Goal: Use online tool/utility

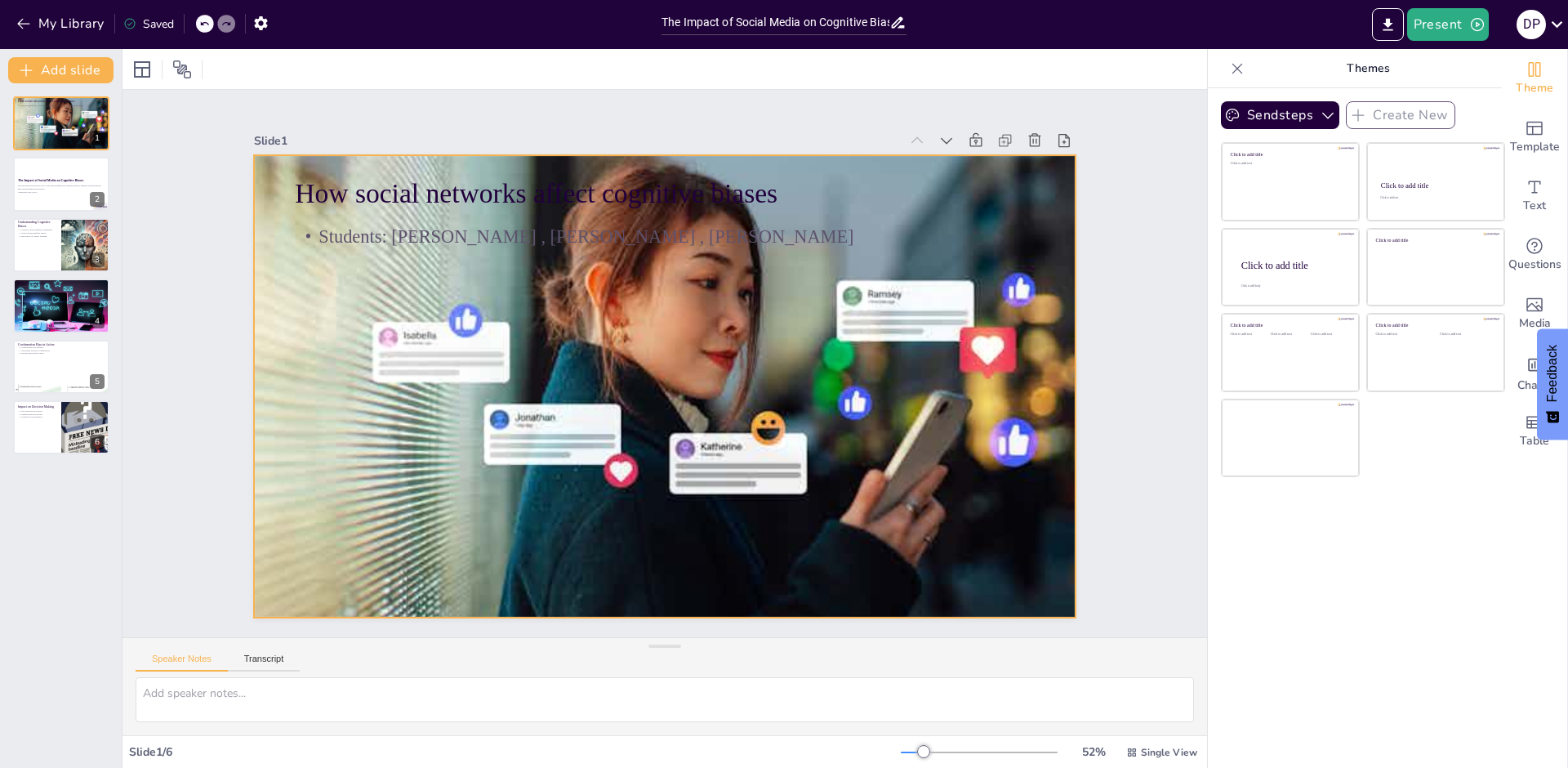
click at [623, 298] on div at bounding box center [664, 387] width 822 height 550
click at [625, 298] on div at bounding box center [664, 387] width 822 height 550
click at [628, 306] on div at bounding box center [664, 387] width 822 height 550
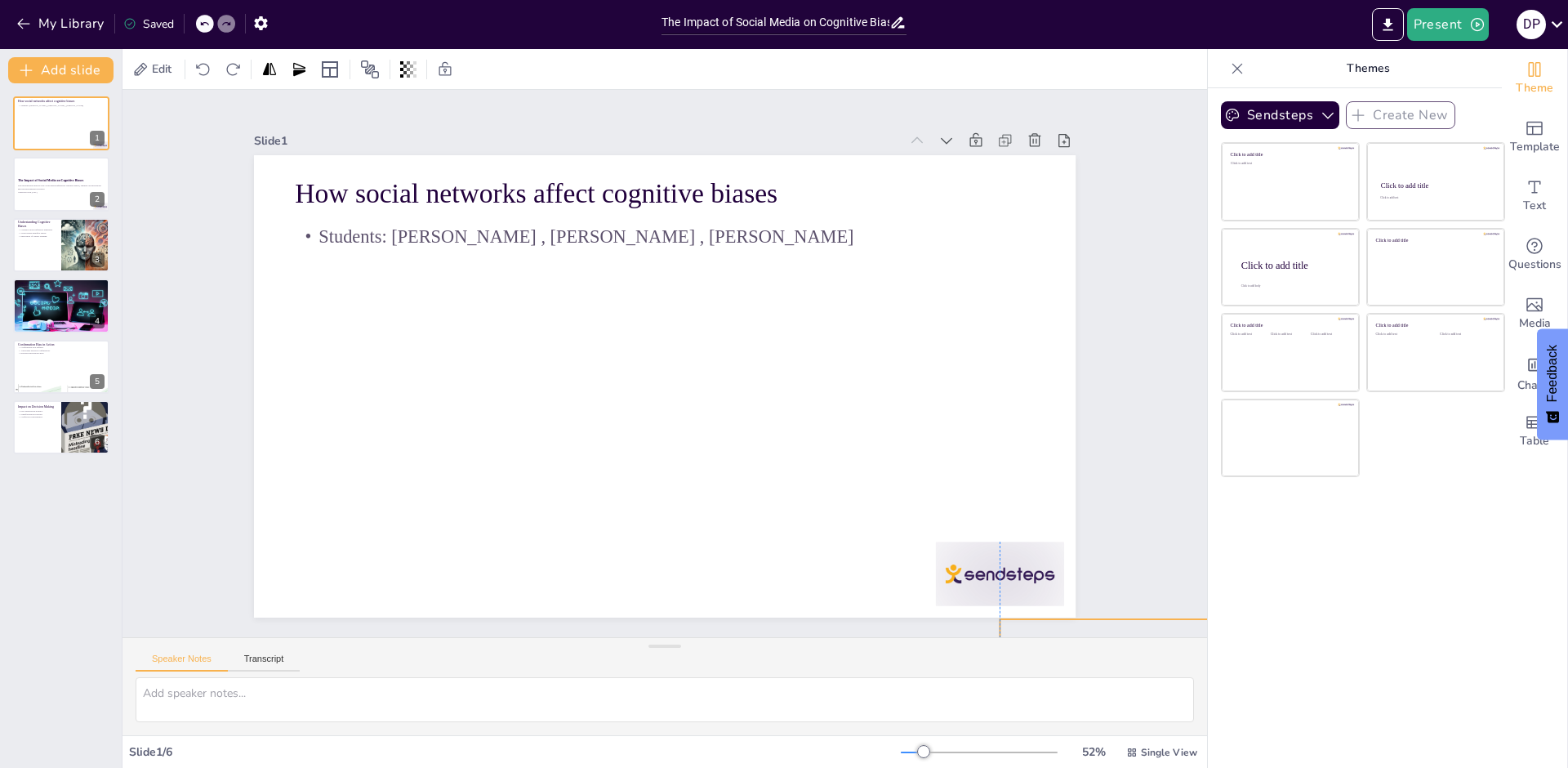
drag, startPoint x: 628, startPoint y: 306, endPoint x: 1309, endPoint y: 711, distance: 792.3
click at [1351, 758] on div "Document fonts Akatab Recently used Mulish Popular fonts Fonts Add slide How so…" at bounding box center [784, 408] width 1568 height 719
click at [949, 565] on div at bounding box center [999, 574] width 128 height 65
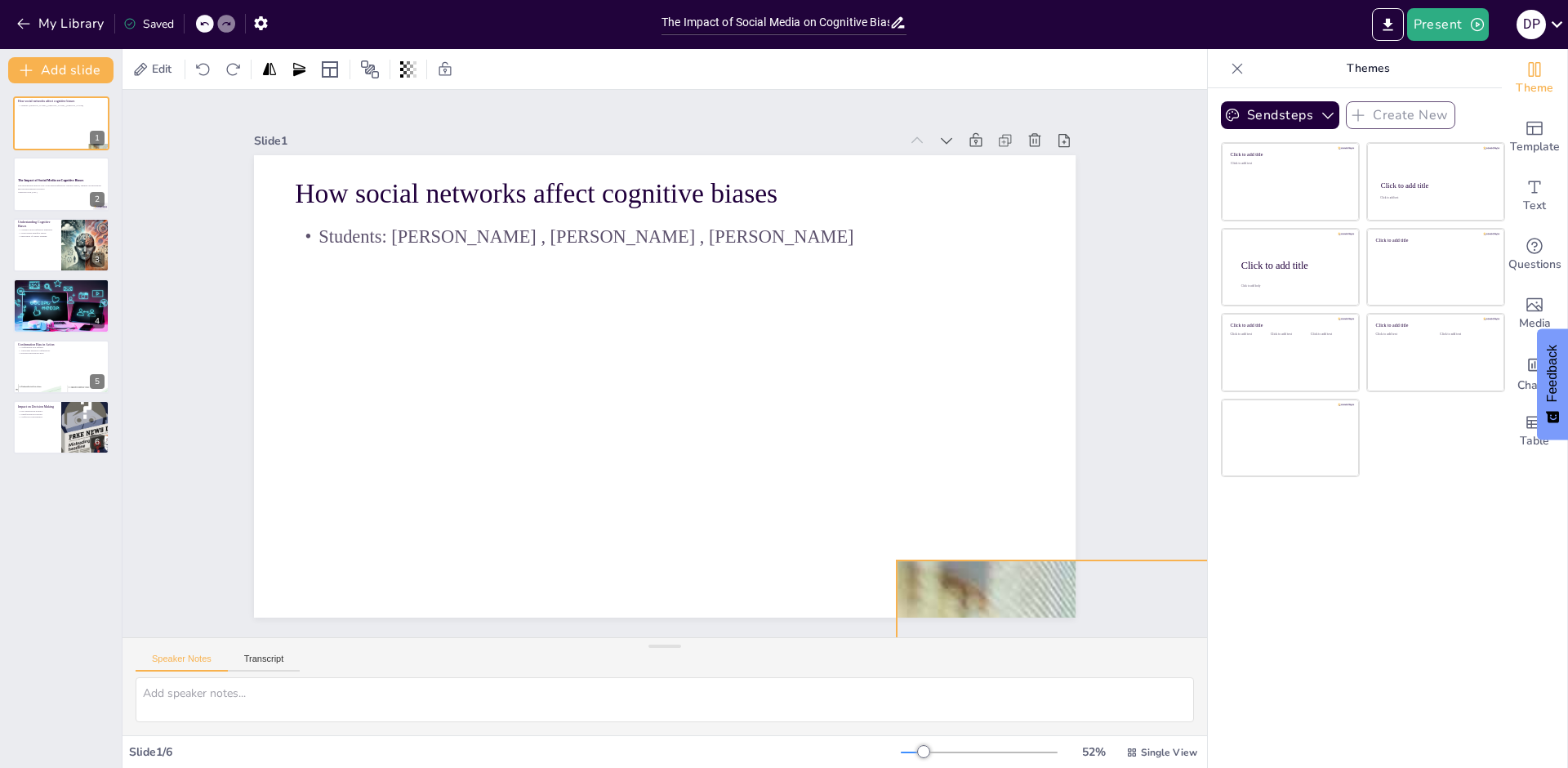
drag, startPoint x: 1040, startPoint y: 605, endPoint x: 959, endPoint y: 555, distance: 95.2
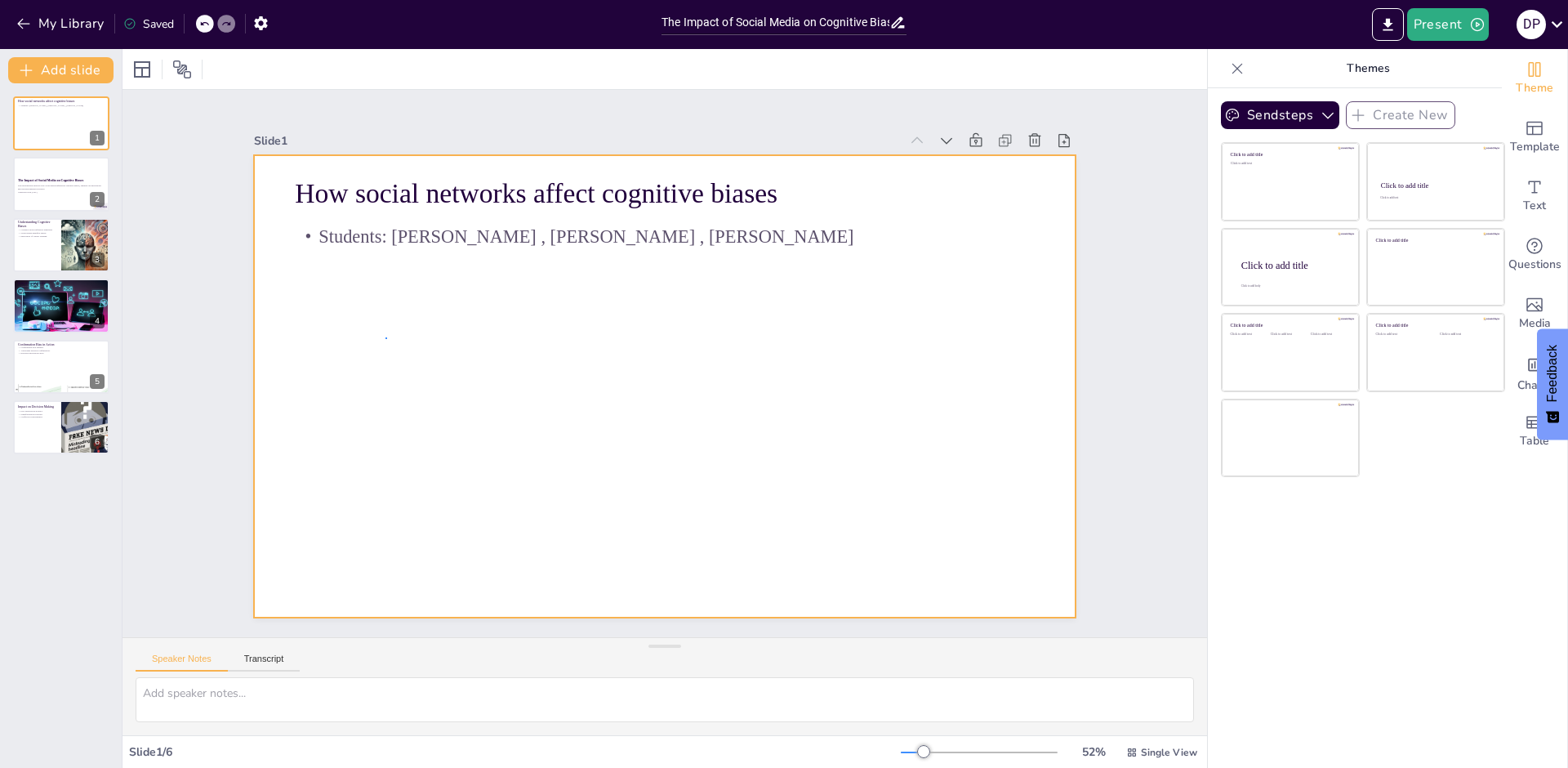
click at [388, 337] on div at bounding box center [664, 386] width 822 height 462
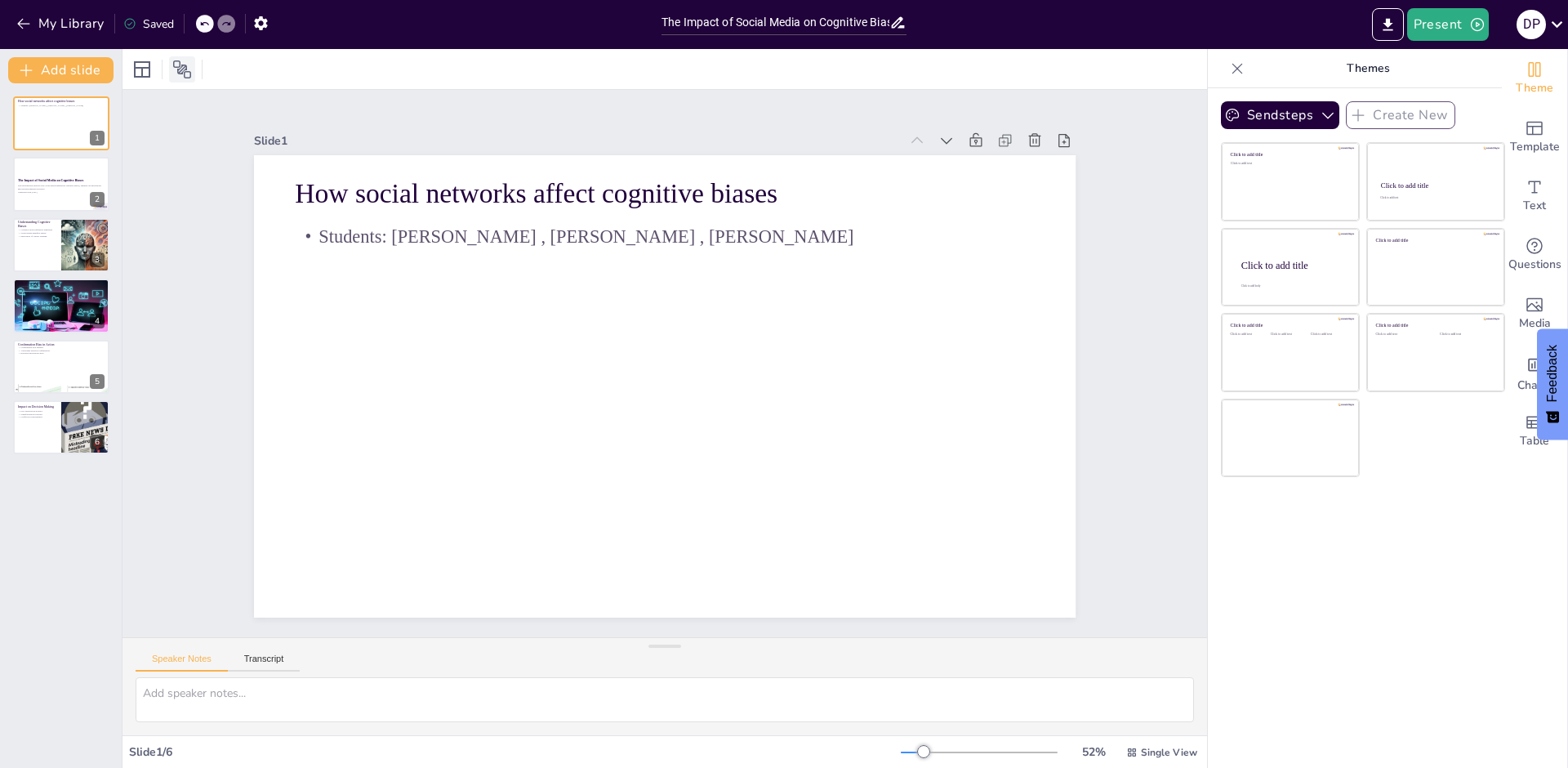
click at [183, 60] on icon at bounding box center [182, 70] width 20 height 20
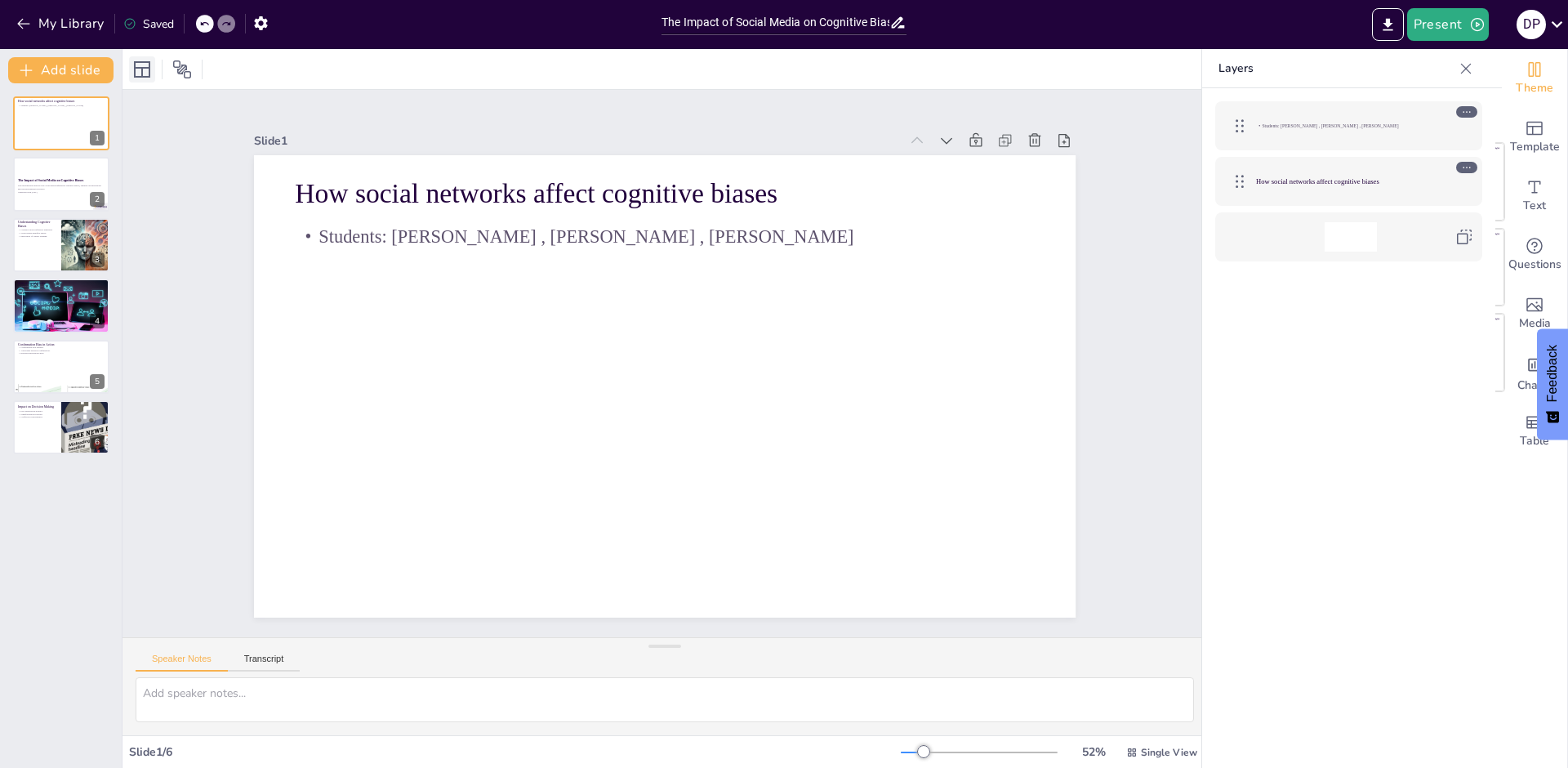
click at [148, 67] on icon at bounding box center [142, 70] width 16 height 16
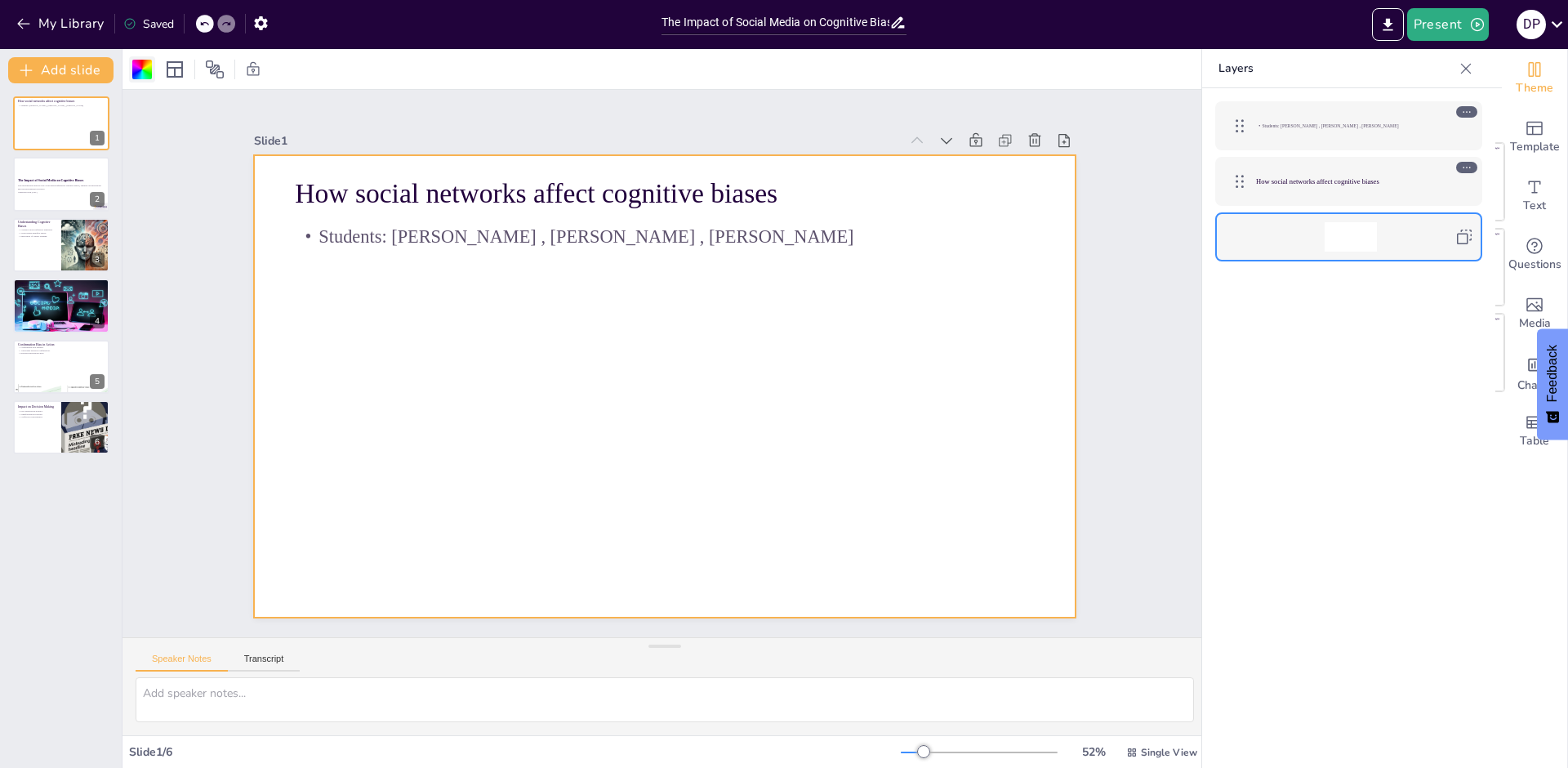
click at [134, 70] on div at bounding box center [142, 70] width 20 height 20
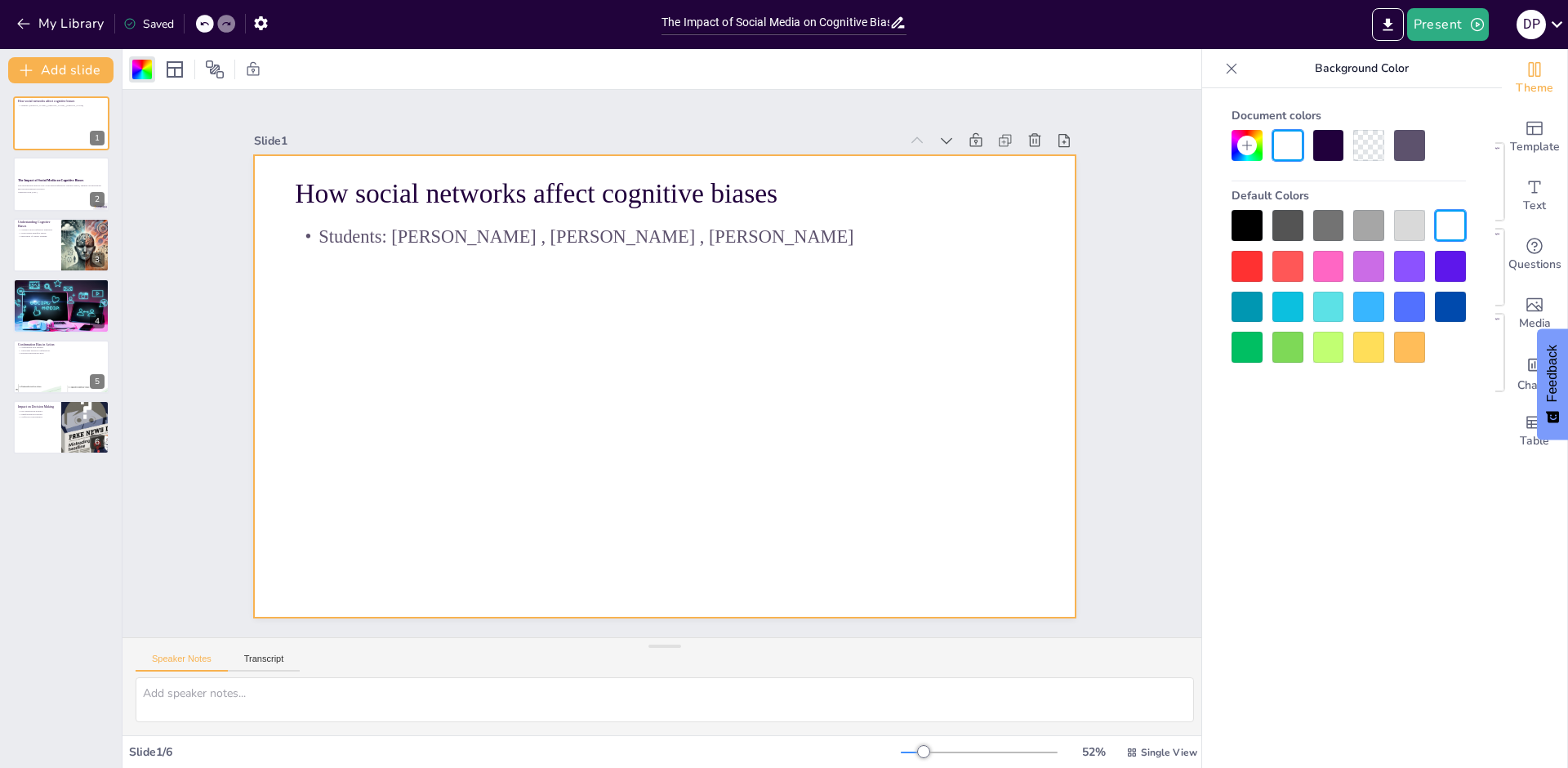
click at [1450, 266] on div at bounding box center [1450, 266] width 31 height 31
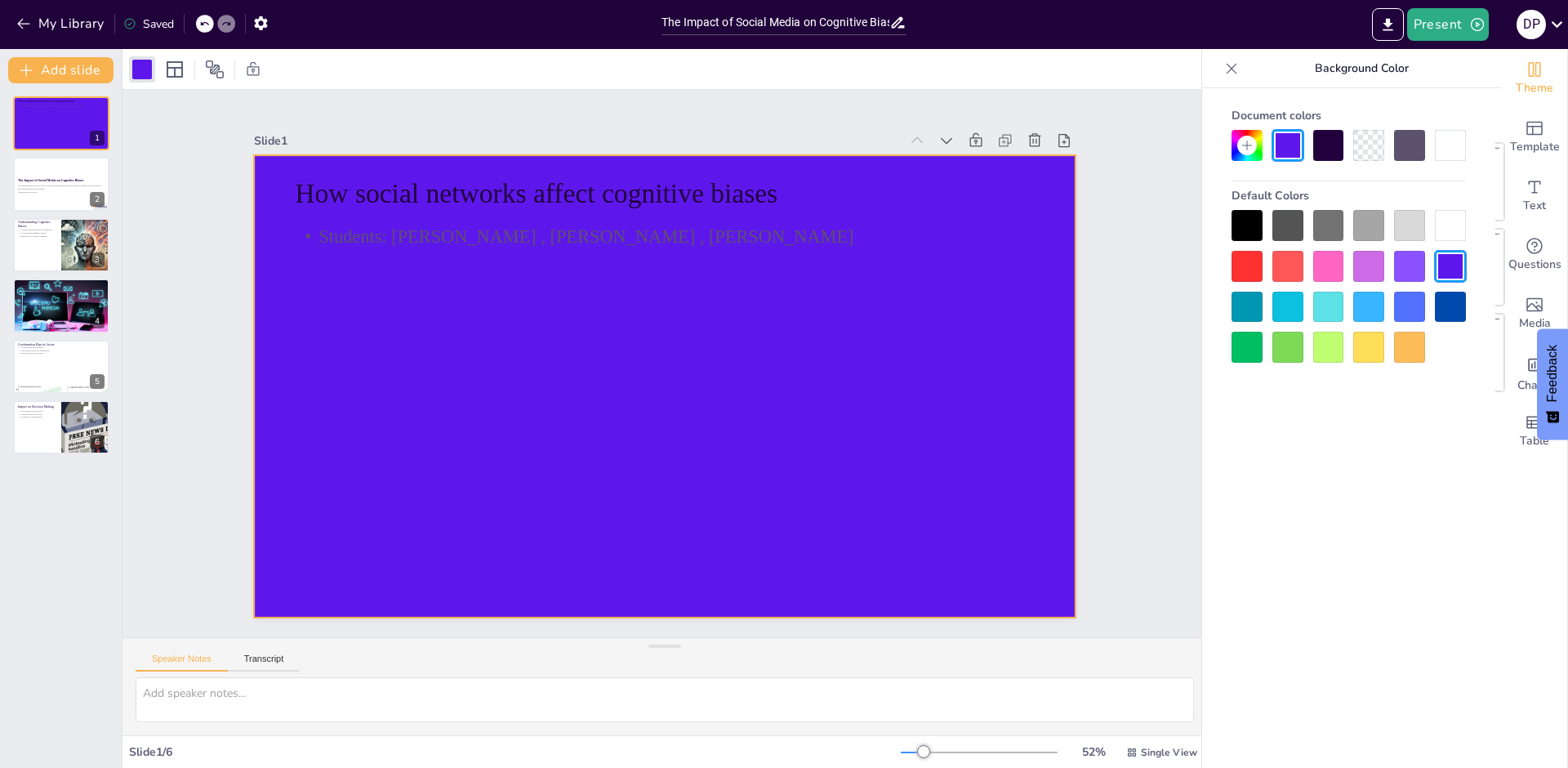
click at [1416, 306] on div at bounding box center [1409, 307] width 31 height 31
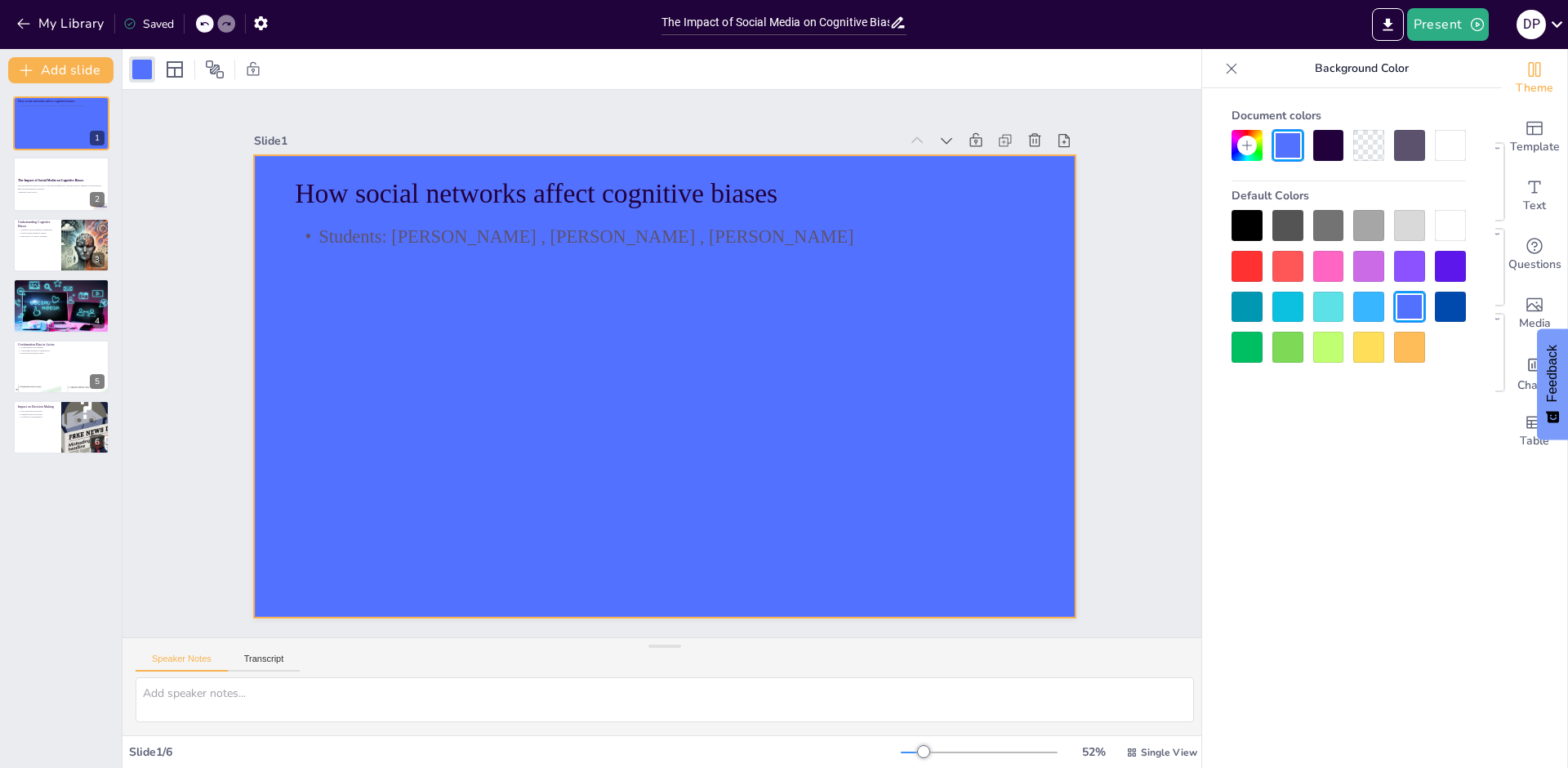
click at [1307, 307] on div at bounding box center [1348, 286] width 234 height 152
click at [1289, 312] on div at bounding box center [1288, 307] width 31 height 31
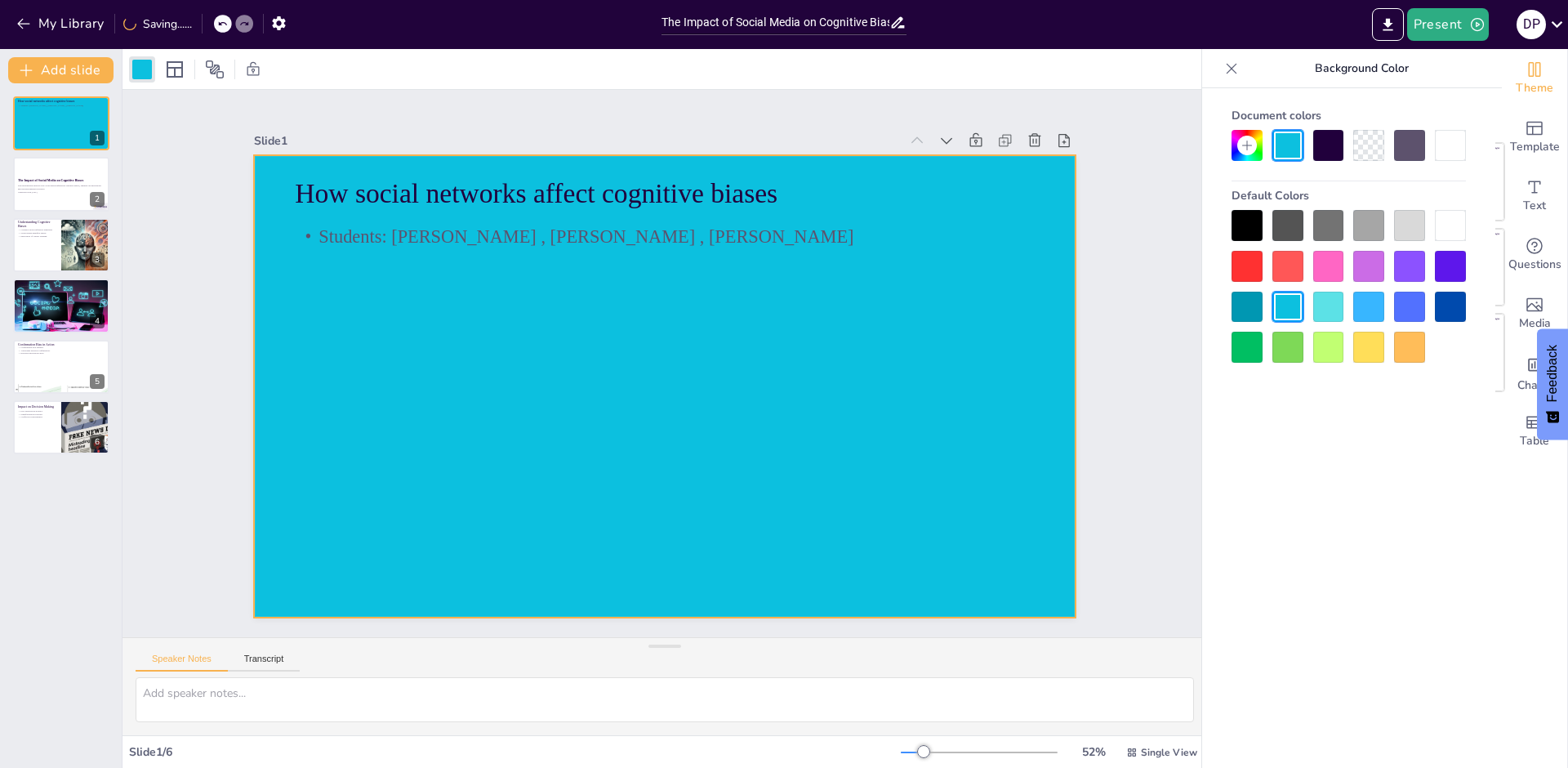
click at [1258, 213] on div at bounding box center [1247, 225] width 31 height 31
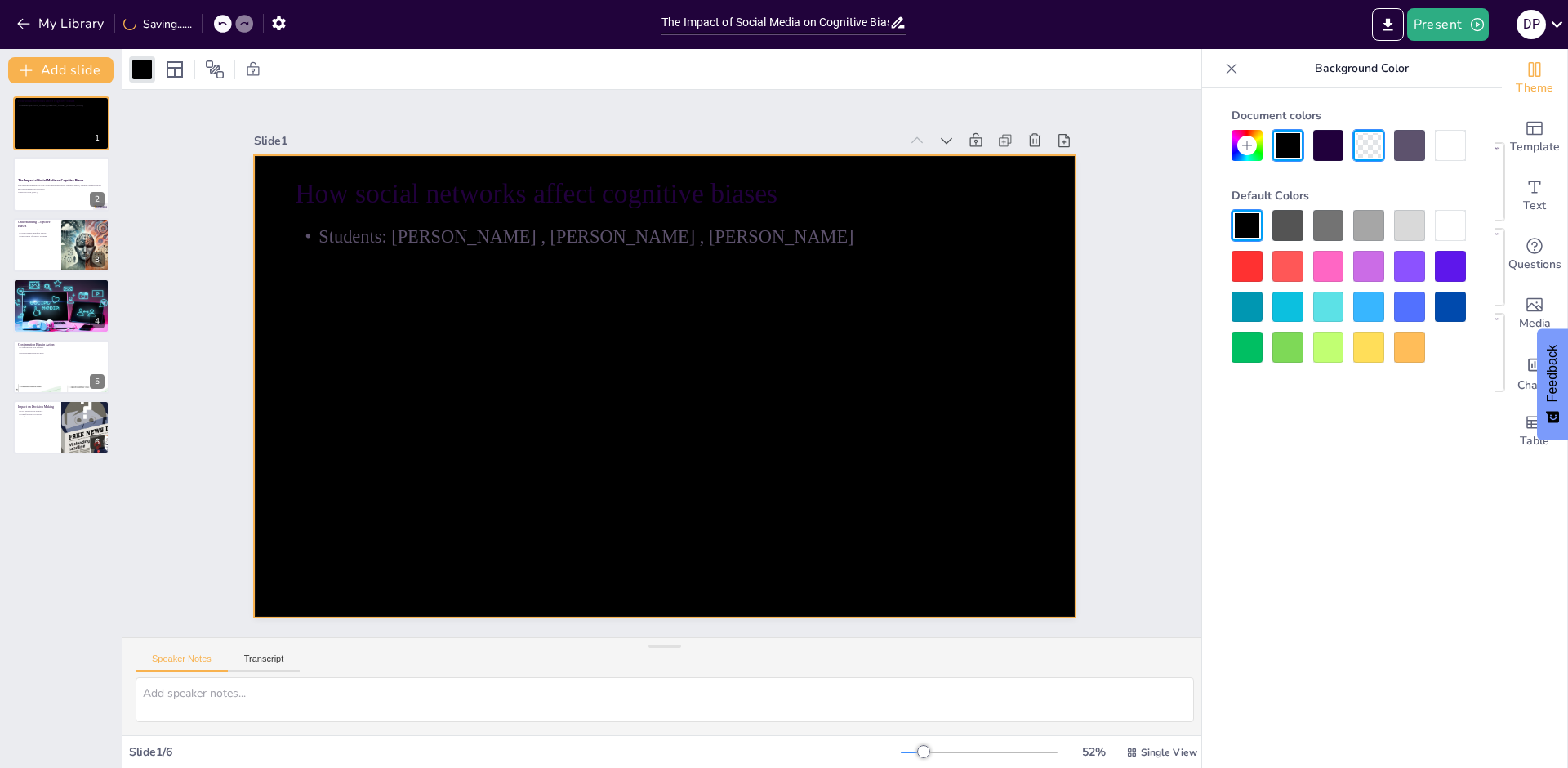
click at [1438, 226] on div at bounding box center [1450, 225] width 31 height 31
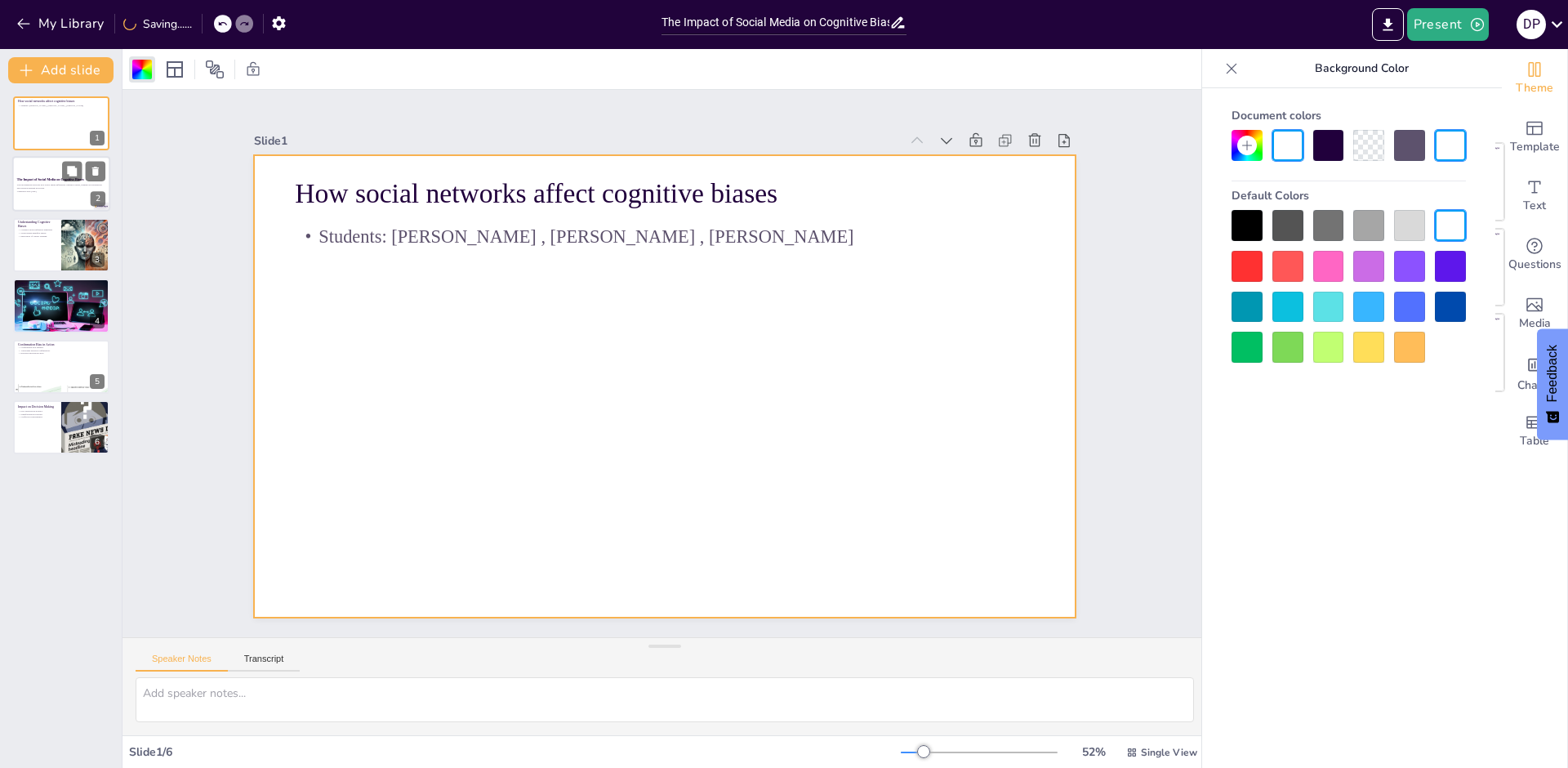
click at [92, 189] on p "This presentation explores how social media influences cognitive biases, shapin…" at bounding box center [61, 186] width 88 height 6
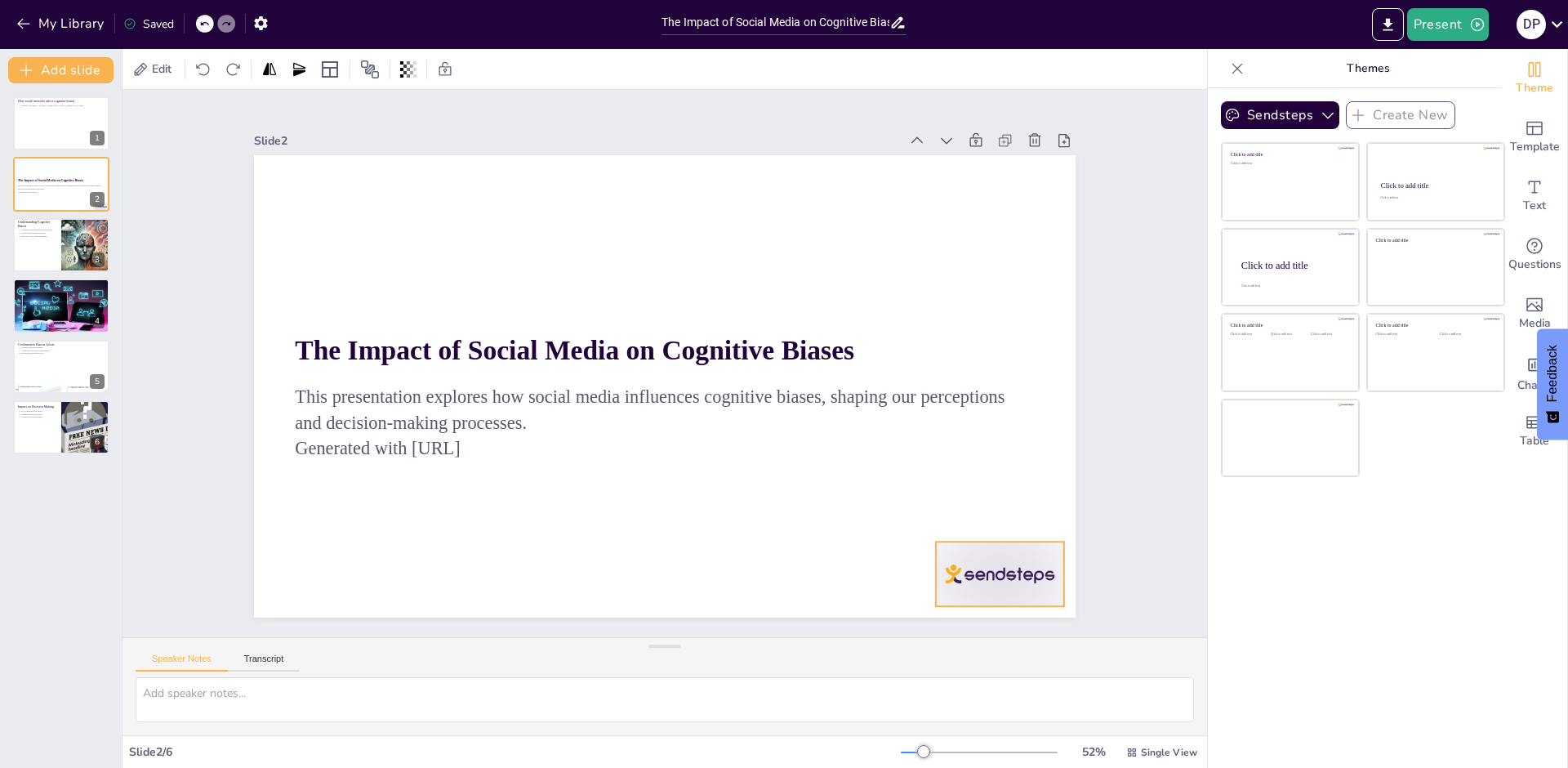
click at [1016, 571] on div at bounding box center [999, 574] width 128 height 65
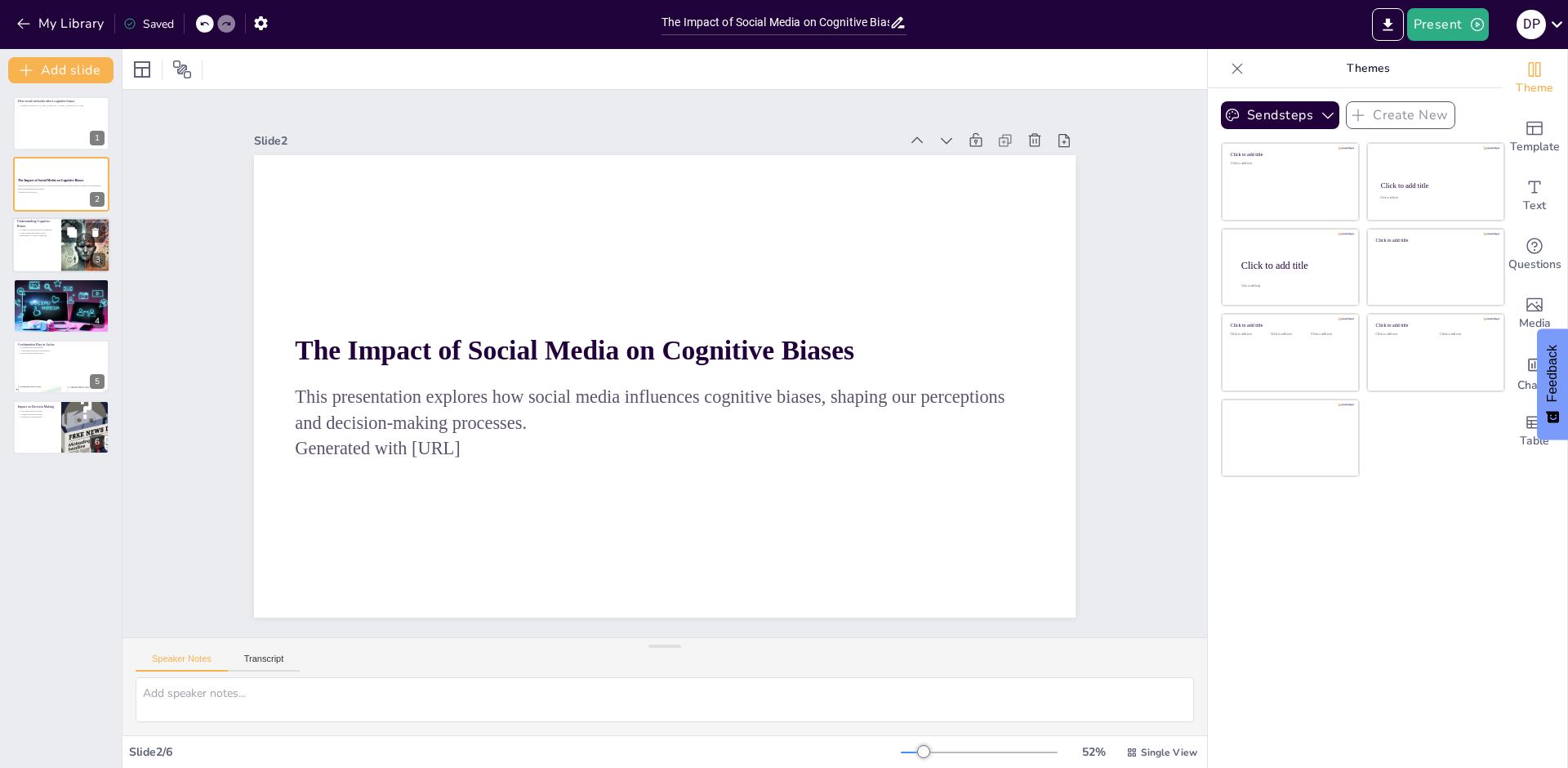
click at [57, 217] on div "Understanding Cognitive Biases Cognitive biases influence judgment. Social medi…" at bounding box center [61, 217] width 98 height 0
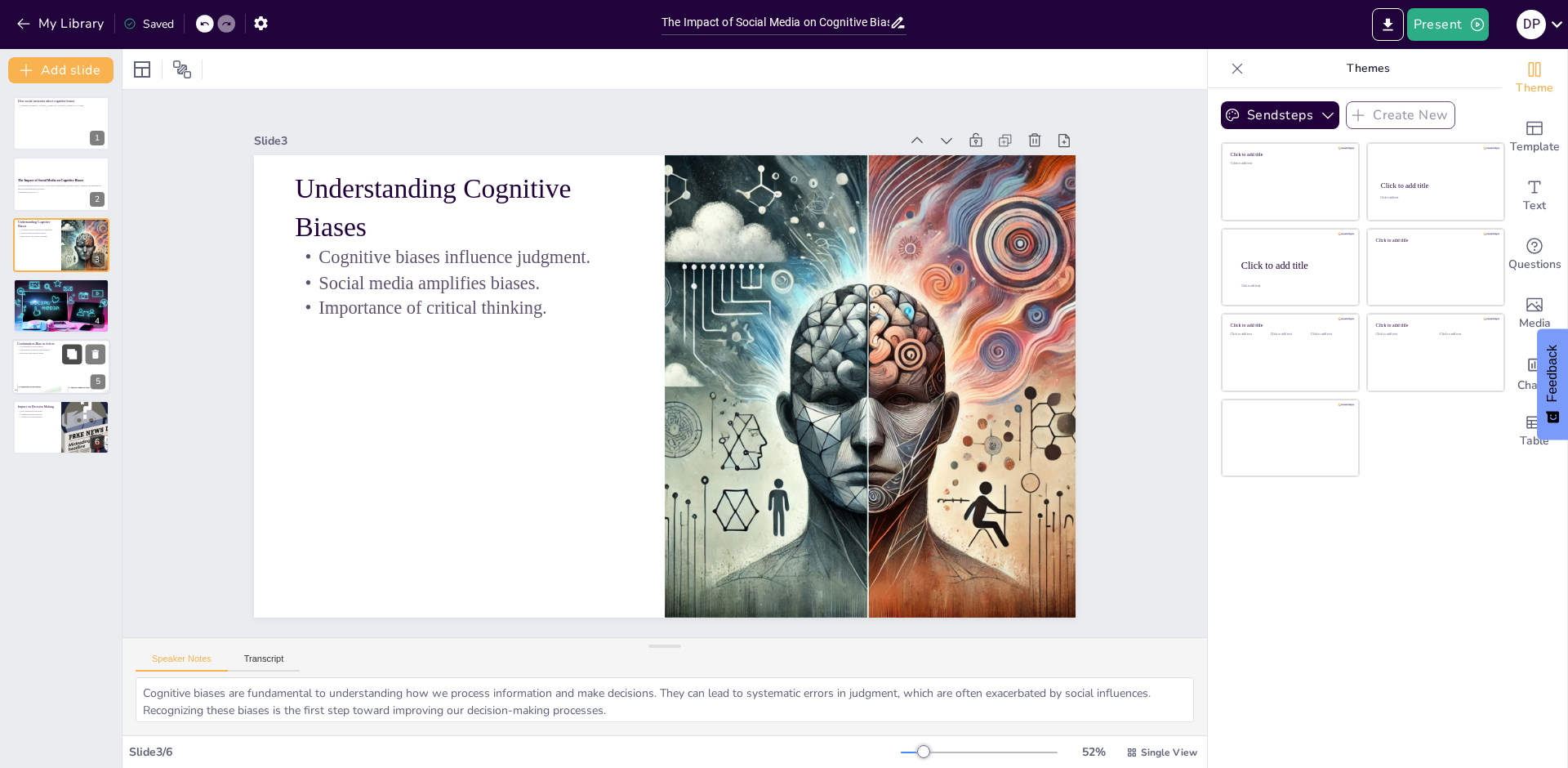
click at [62, 350] on button at bounding box center [72, 354] width 20 height 20
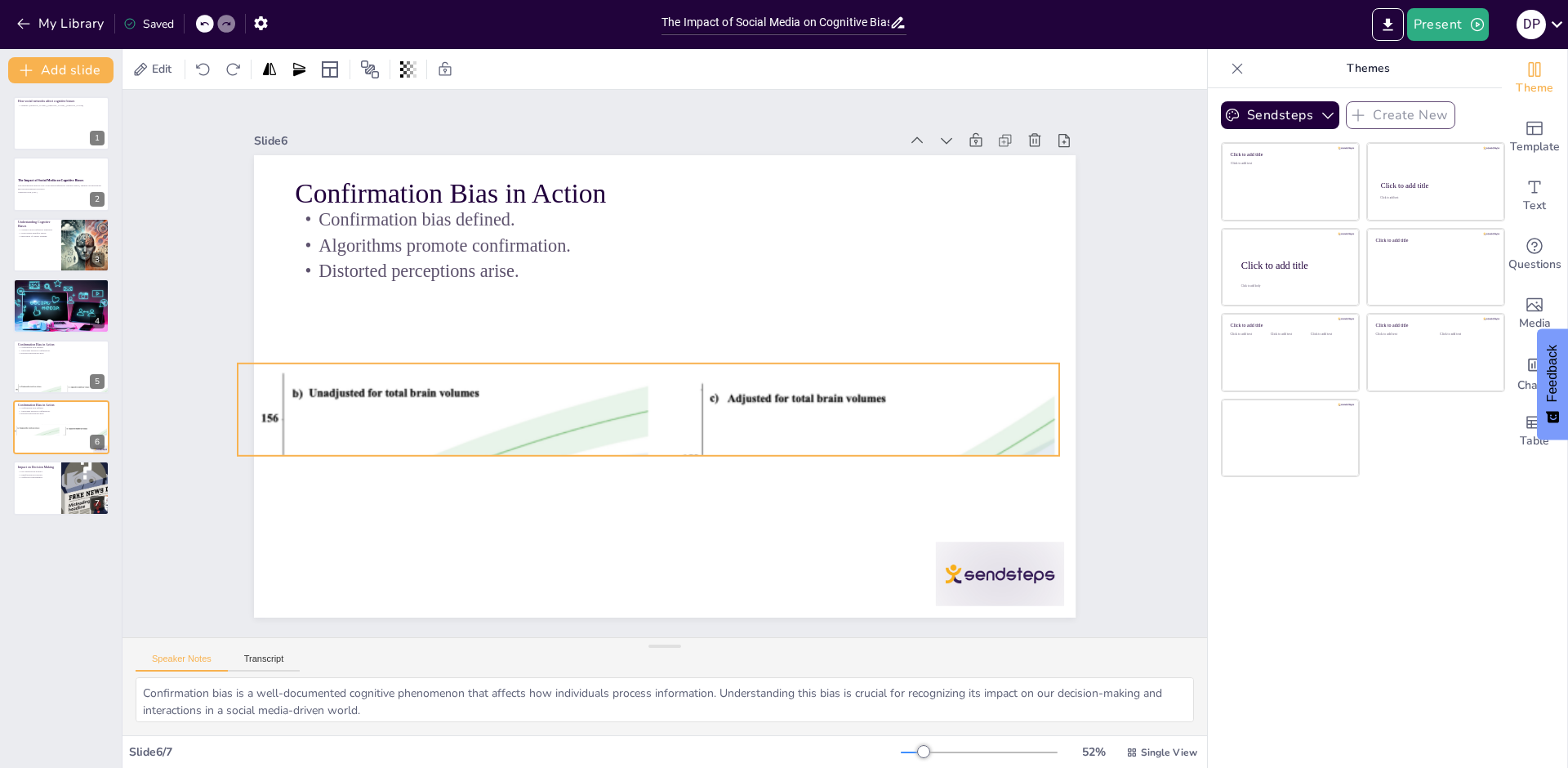
drag, startPoint x: 522, startPoint y: 583, endPoint x: 501, endPoint y: 427, distance: 157.4
click at [501, 427] on div at bounding box center [648, 409] width 822 height 563
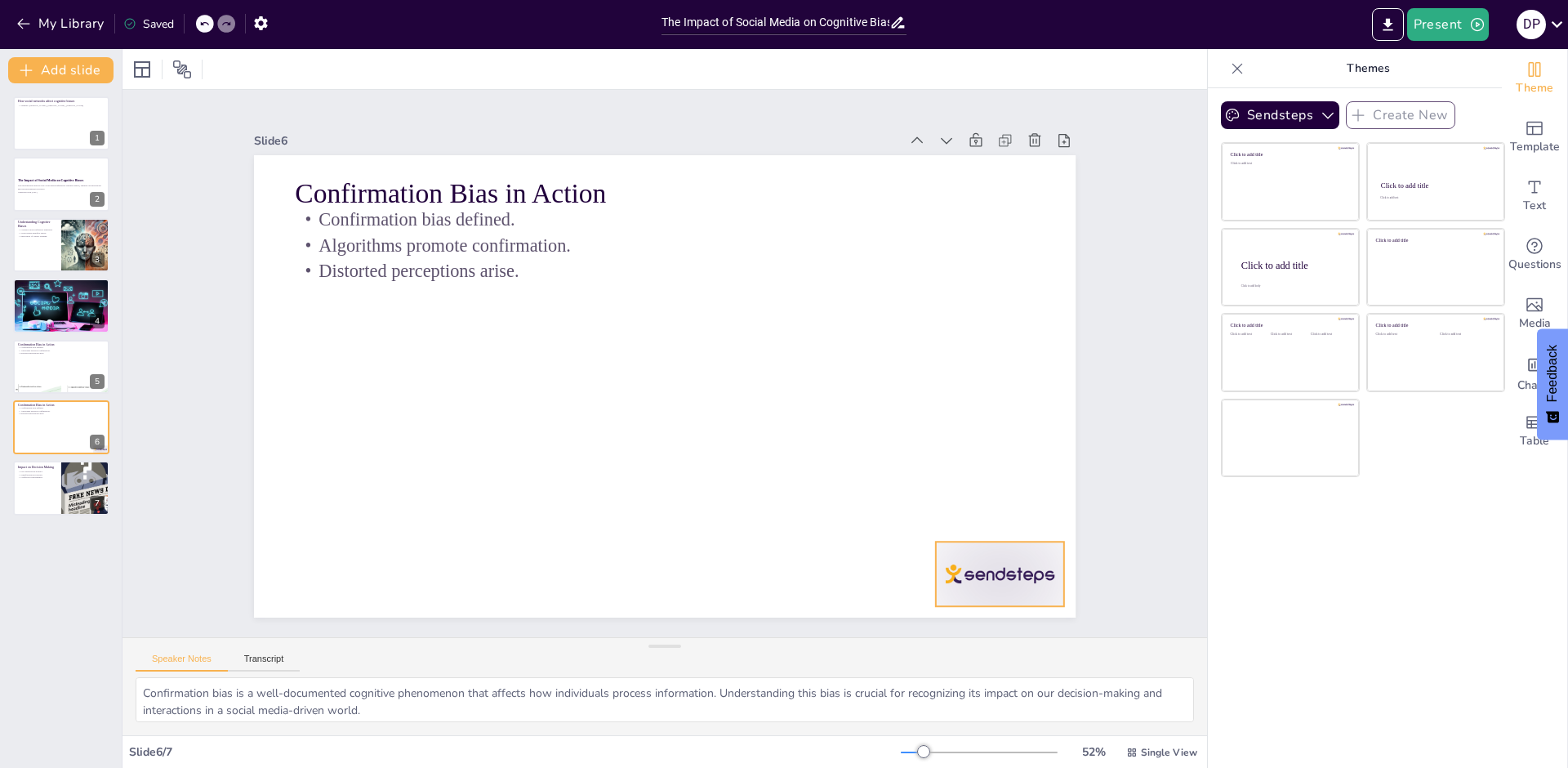
click at [1028, 562] on div at bounding box center [999, 574] width 128 height 65
click at [96, 484] on button at bounding box center [96, 475] width 20 height 20
click at [78, 489] on div "How social networks affect cognitive biases Students: Samuel criollo , Juan Fel…" at bounding box center [61, 425] width 122 height 684
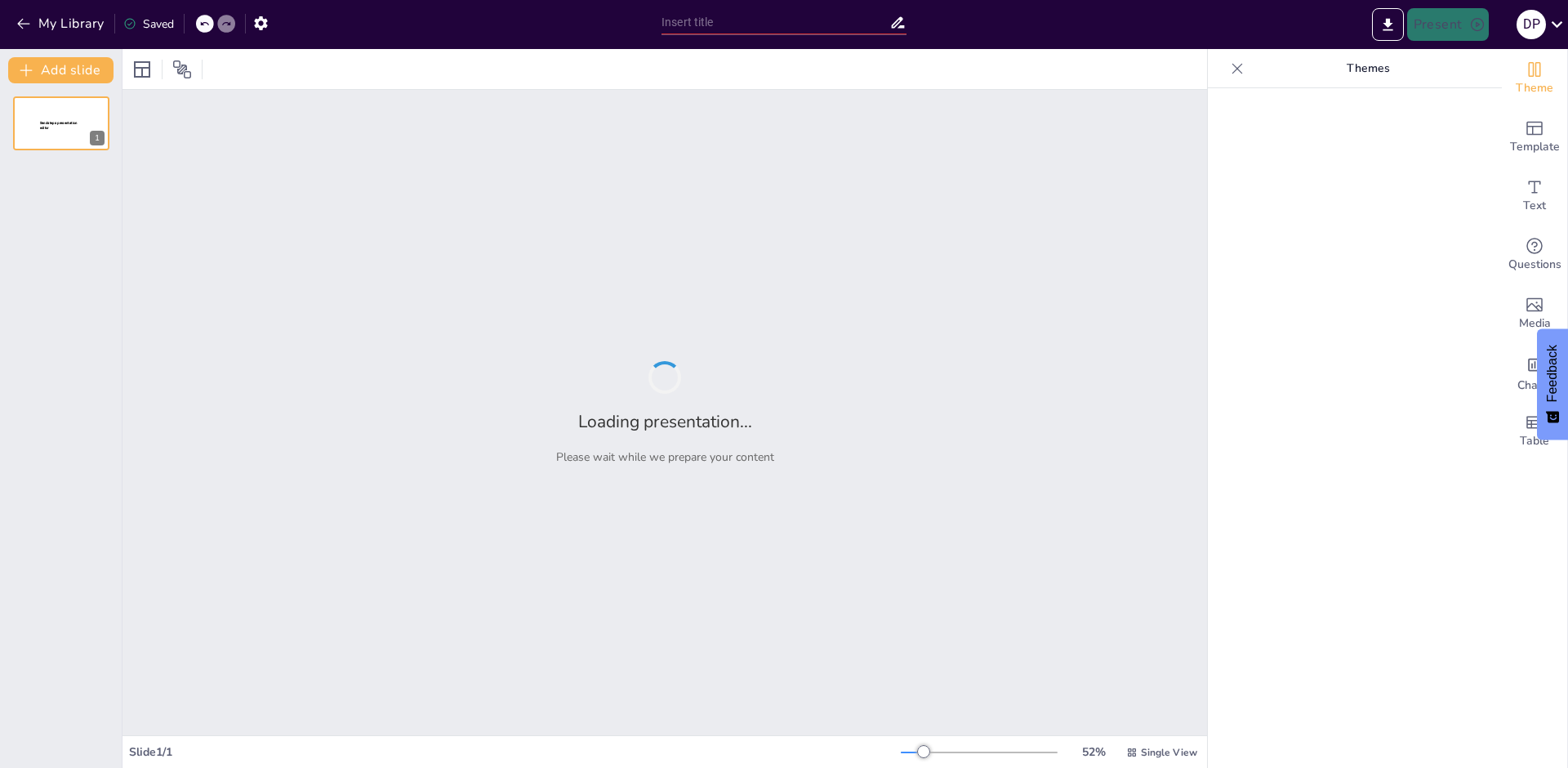
type input "The Impact of Social Media on Cognitive Biases"
